Goal: Go to known website: Access a specific website the user already knows

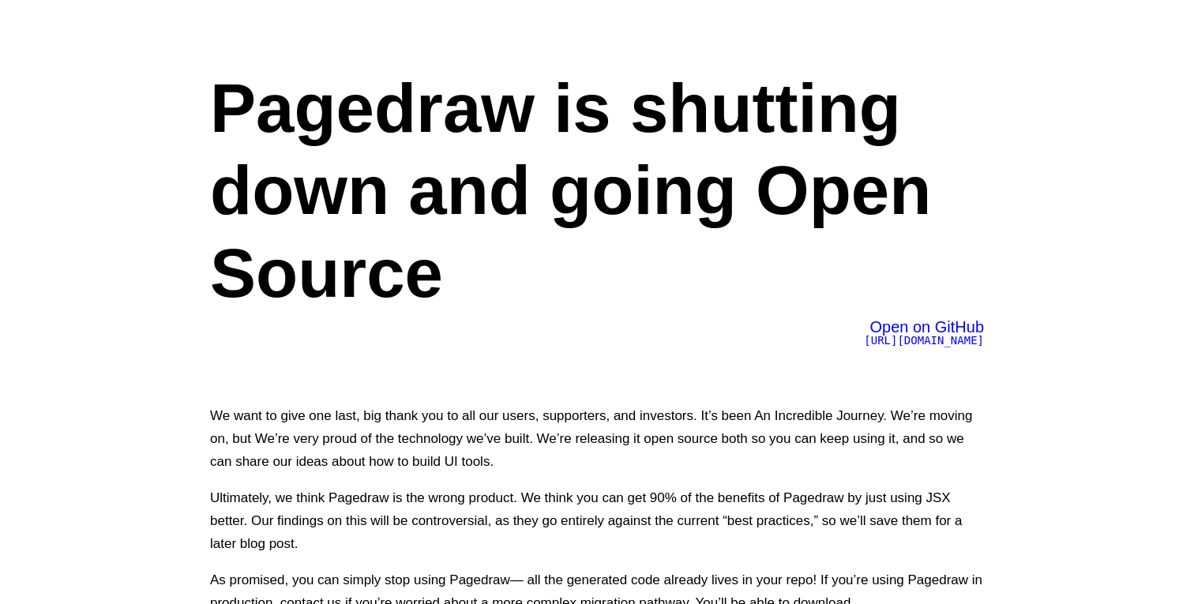
click at [921, 326] on span "Open on GitHub" at bounding box center [926, 326] width 114 height 17
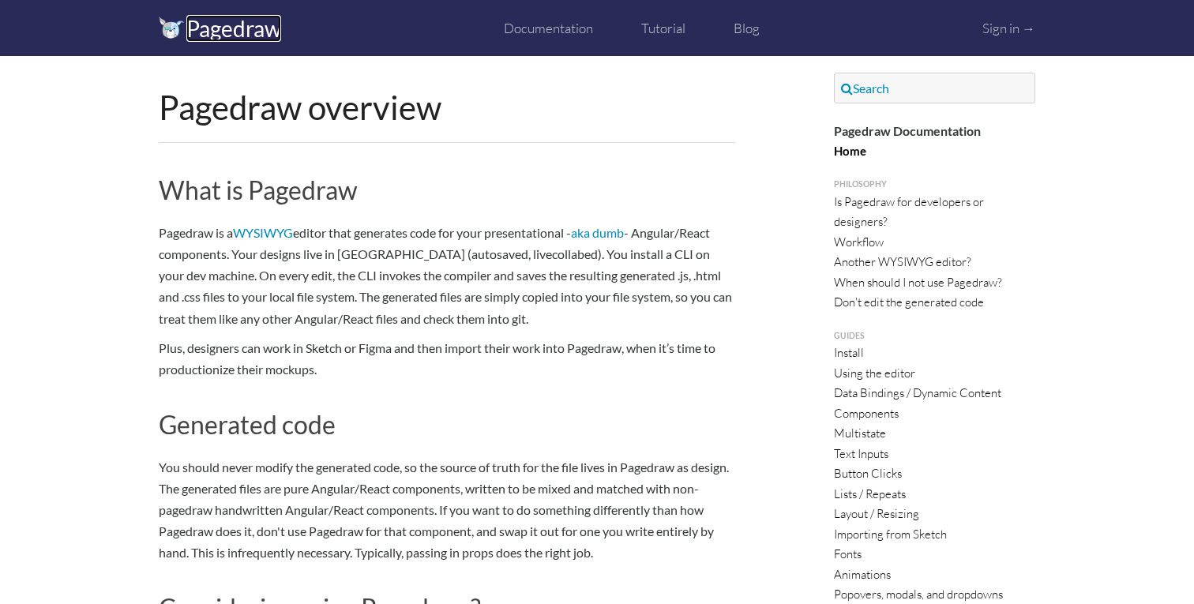
click at [260, 24] on link "Pagedraw" at bounding box center [233, 28] width 95 height 27
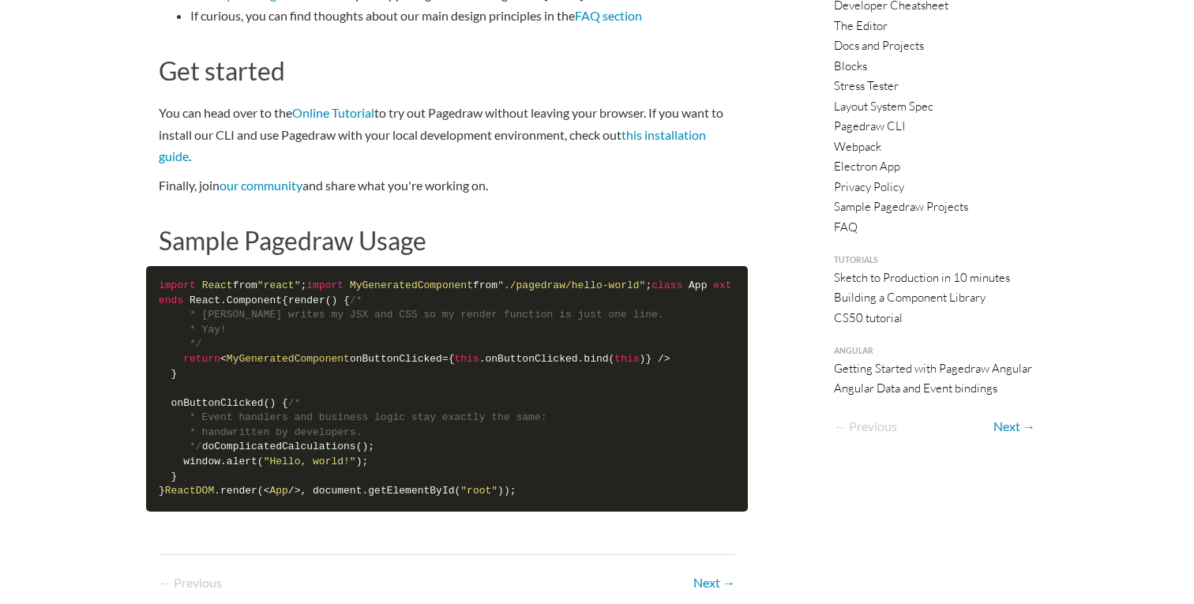
scroll to position [864, 0]
